Goal: Task Accomplishment & Management: Complete application form

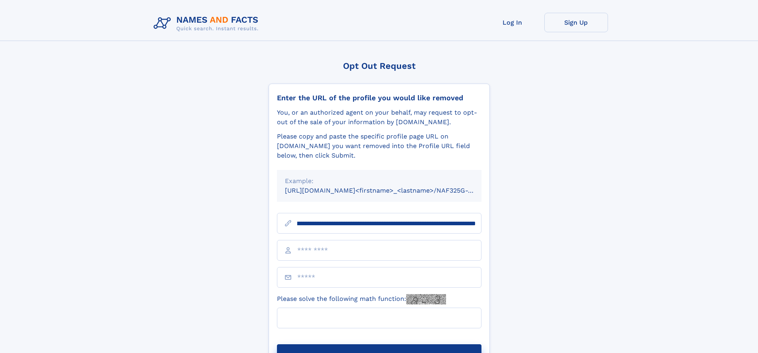
scroll to position [0, 95]
type input "**********"
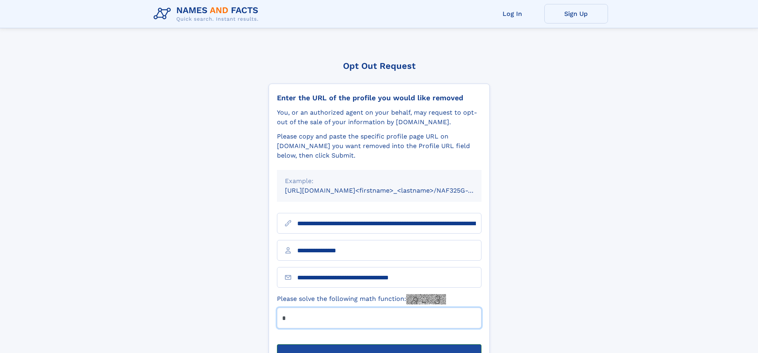
type input "*"
click at [379, 344] on button "Submit Opt Out Request" at bounding box center [379, 356] width 204 height 25
